Goal: Information Seeking & Learning: Compare options

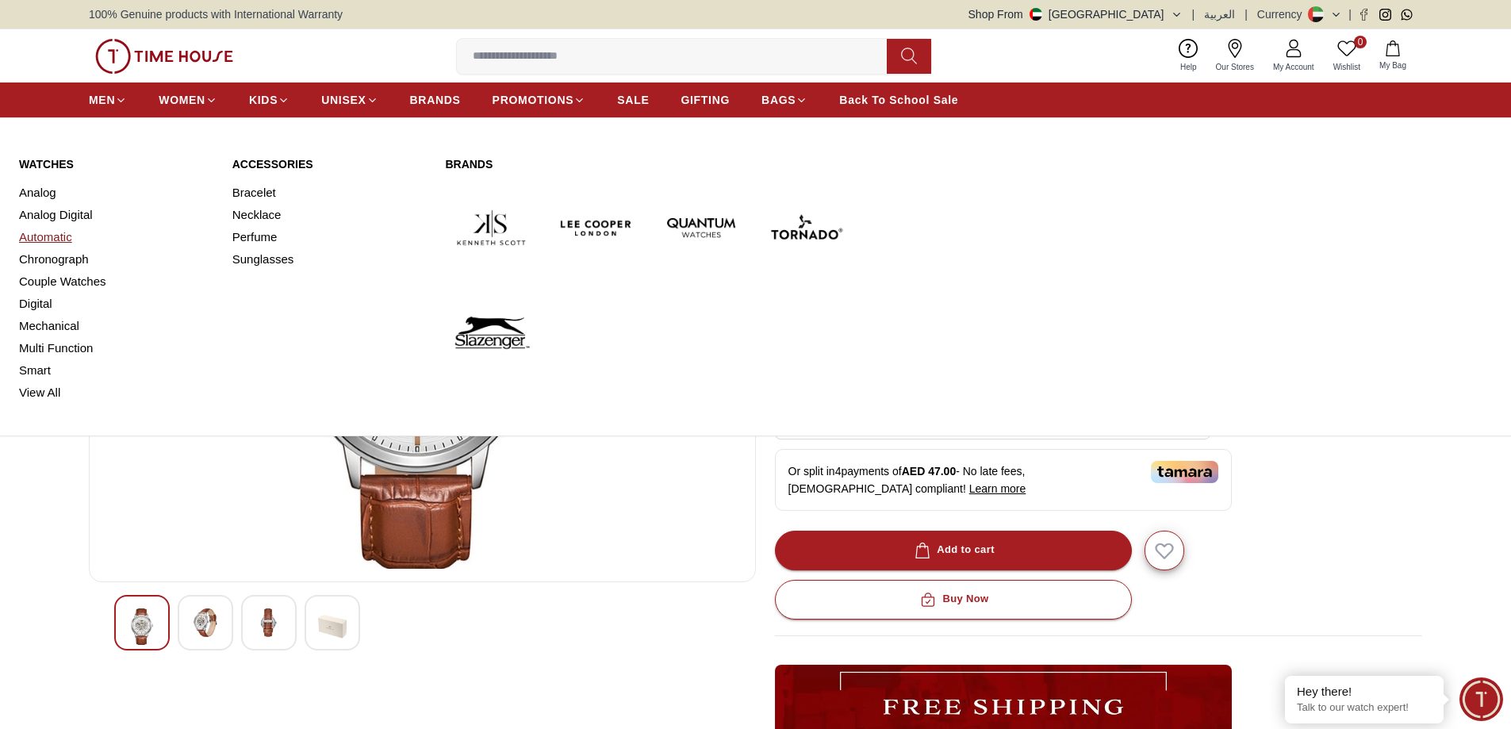
click at [60, 236] on link "Automatic" at bounding box center [116, 237] width 194 height 22
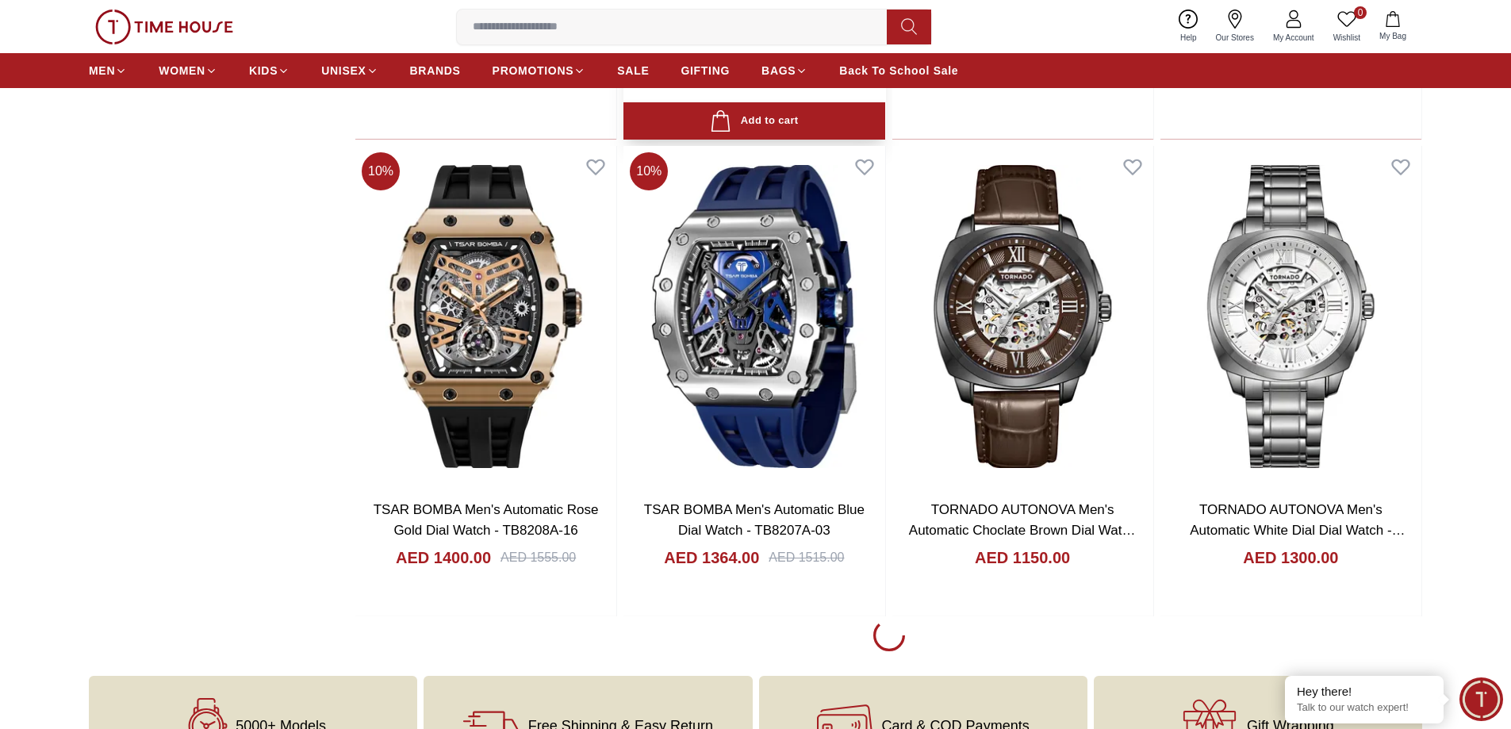
scroll to position [2141, 0]
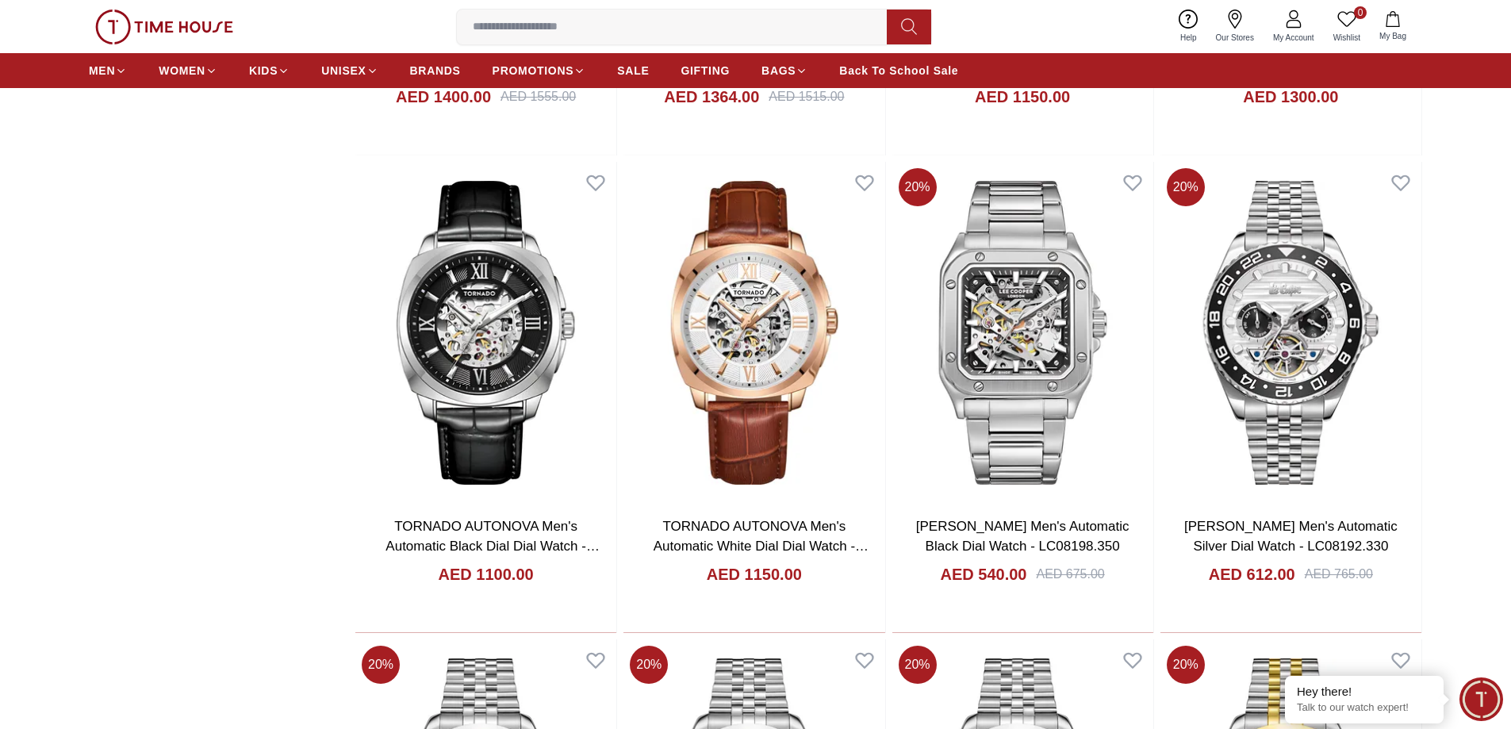
scroll to position [2458, 0]
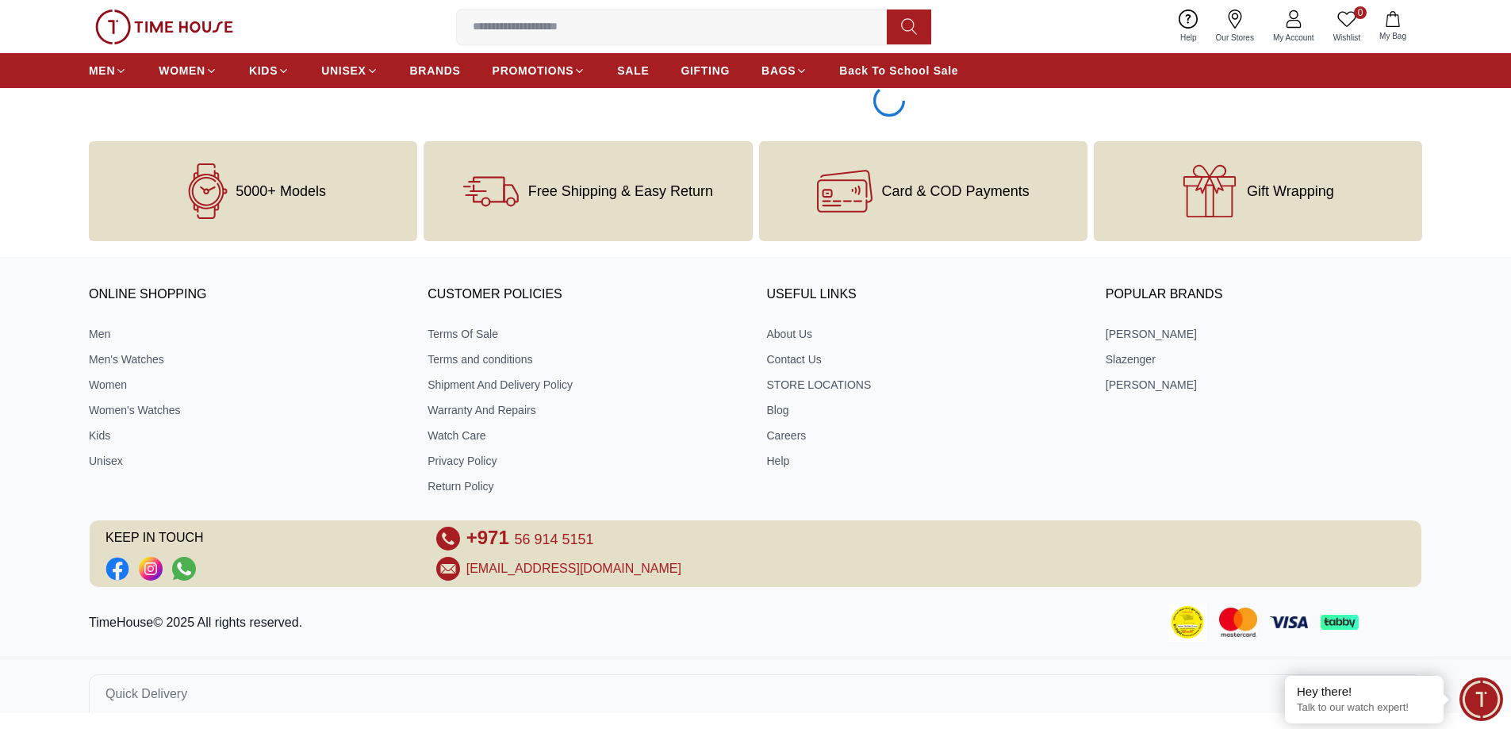
scroll to position [7310, 0]
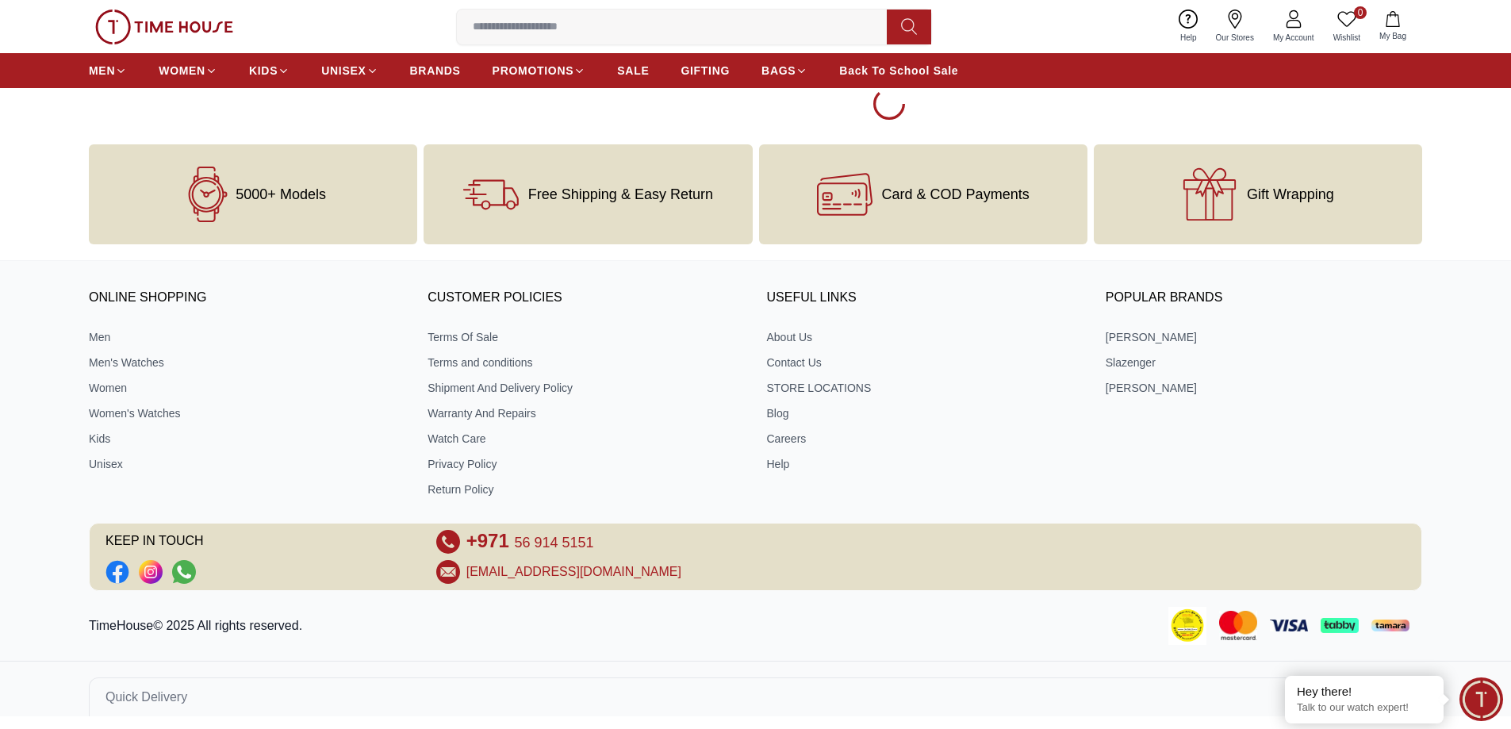
scroll to position [7313, 0]
